Goal: Task Accomplishment & Management: Complete application form

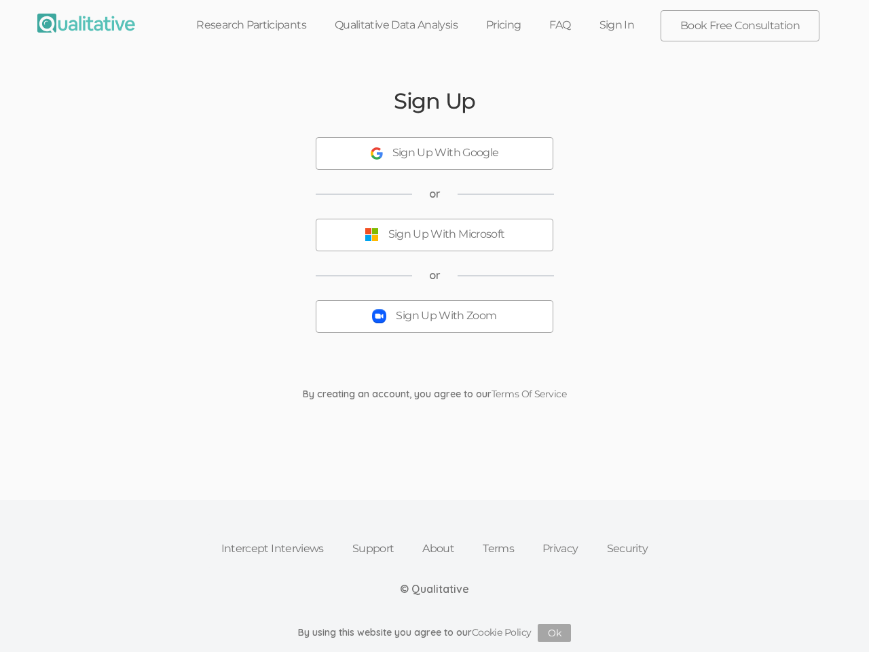
click at [435, 326] on button "Sign Up With Zoom" at bounding box center [435, 316] width 238 height 33
click at [435, 154] on div "Sign Up With Google" at bounding box center [446, 153] width 107 height 16
click at [435, 235] on div "Sign Up With Microsoft" at bounding box center [447, 235] width 117 height 16
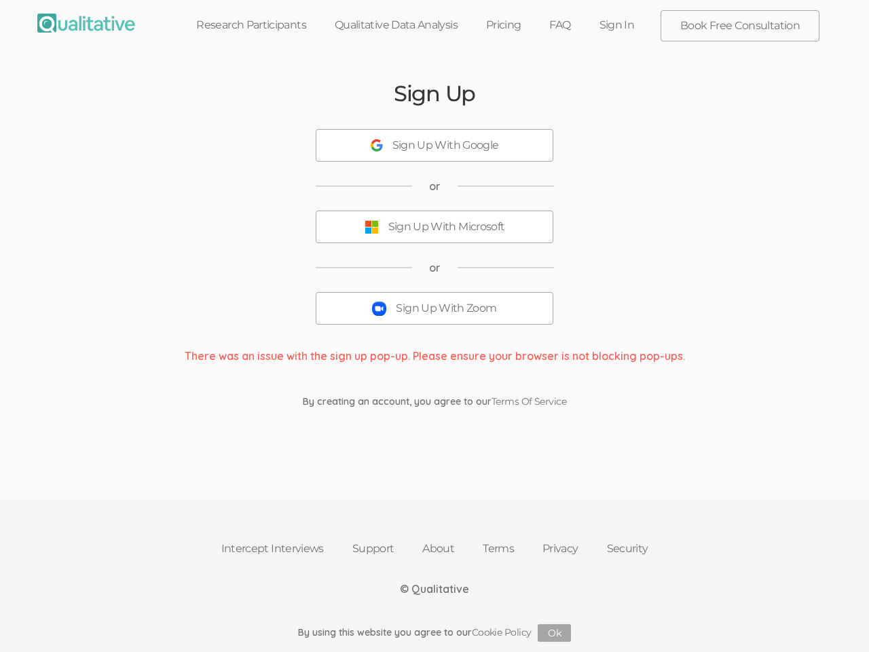
click at [435, 317] on button "Sign Up With Zoom" at bounding box center [435, 308] width 238 height 33
click at [555, 633] on button "Ok" at bounding box center [554, 633] width 33 height 18
